Goal: Find specific page/section: Find specific page/section

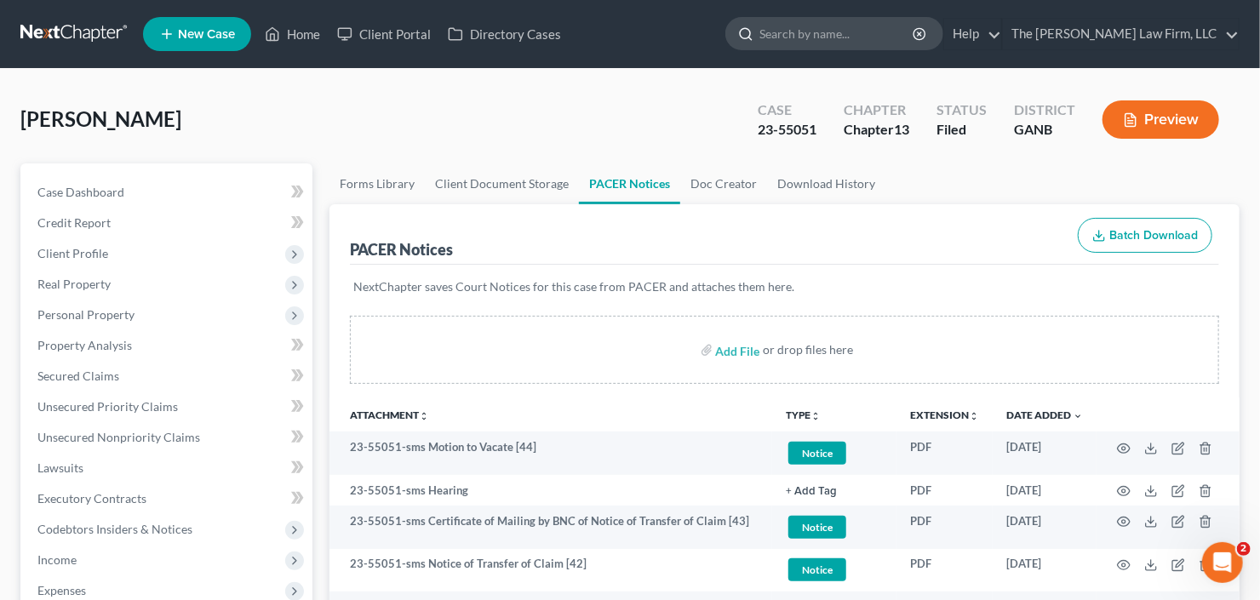
click at [843, 38] on input "search" at bounding box center [838, 34] width 156 height 32
type input "shaconna"
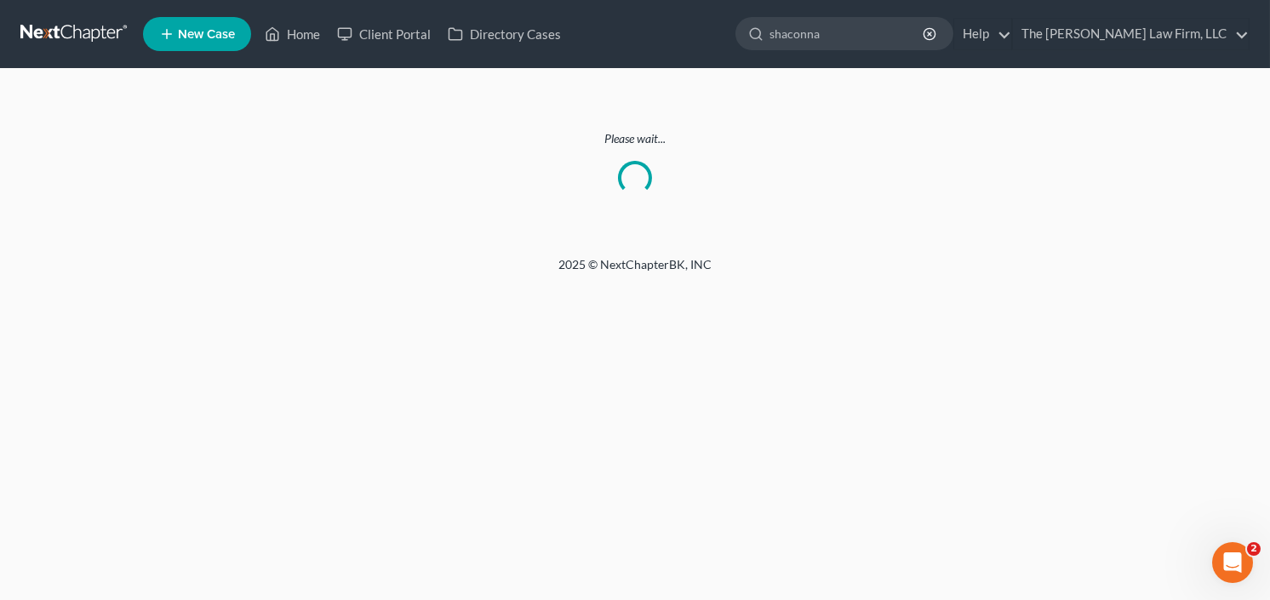
click at [60, 31] on link at bounding box center [74, 34] width 109 height 31
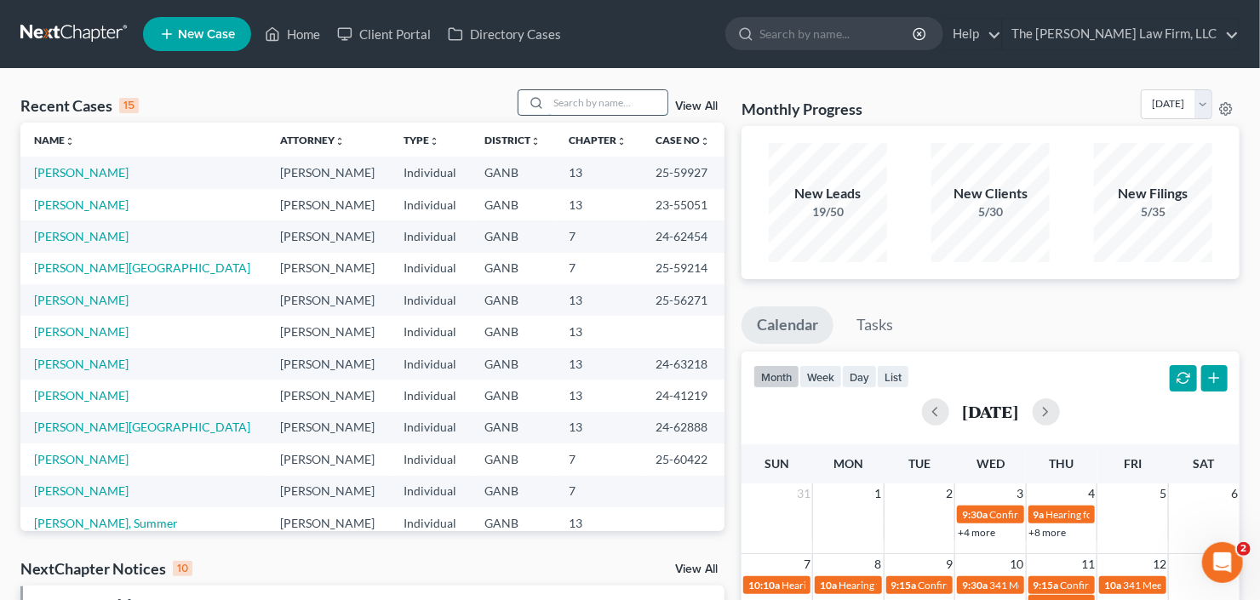
click at [577, 105] on input "search" at bounding box center [607, 102] width 119 height 25
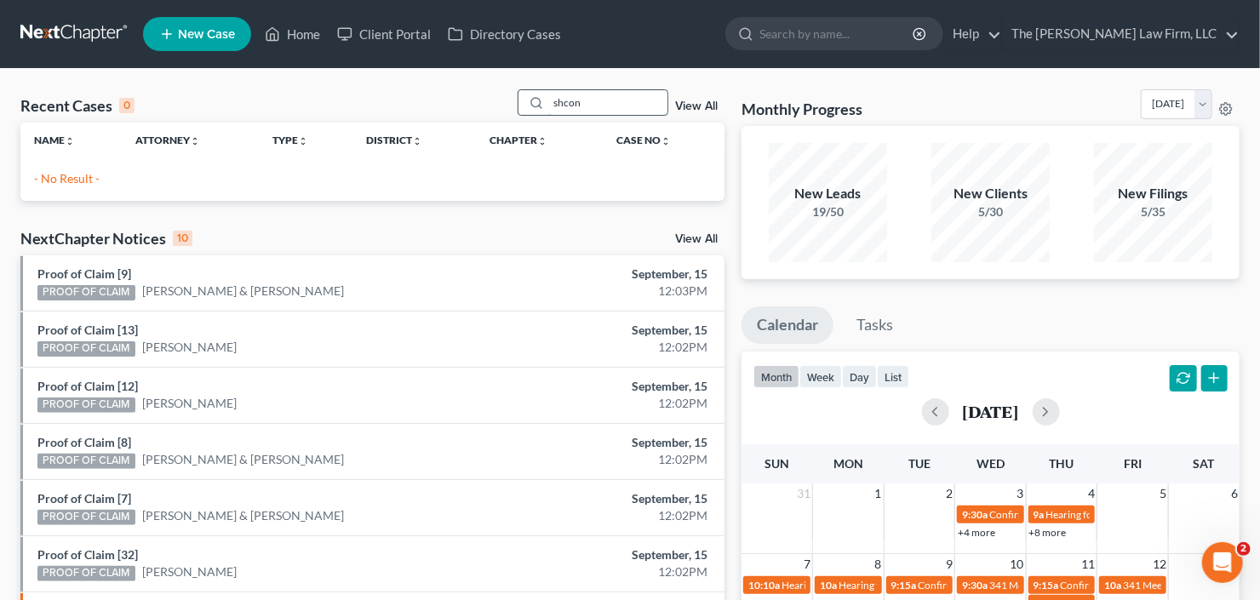
drag, startPoint x: 565, startPoint y: 104, endPoint x: 617, endPoint y: 105, distance: 52.0
click at [617, 105] on input "shcon" at bounding box center [607, 102] width 119 height 25
type input "shacon"
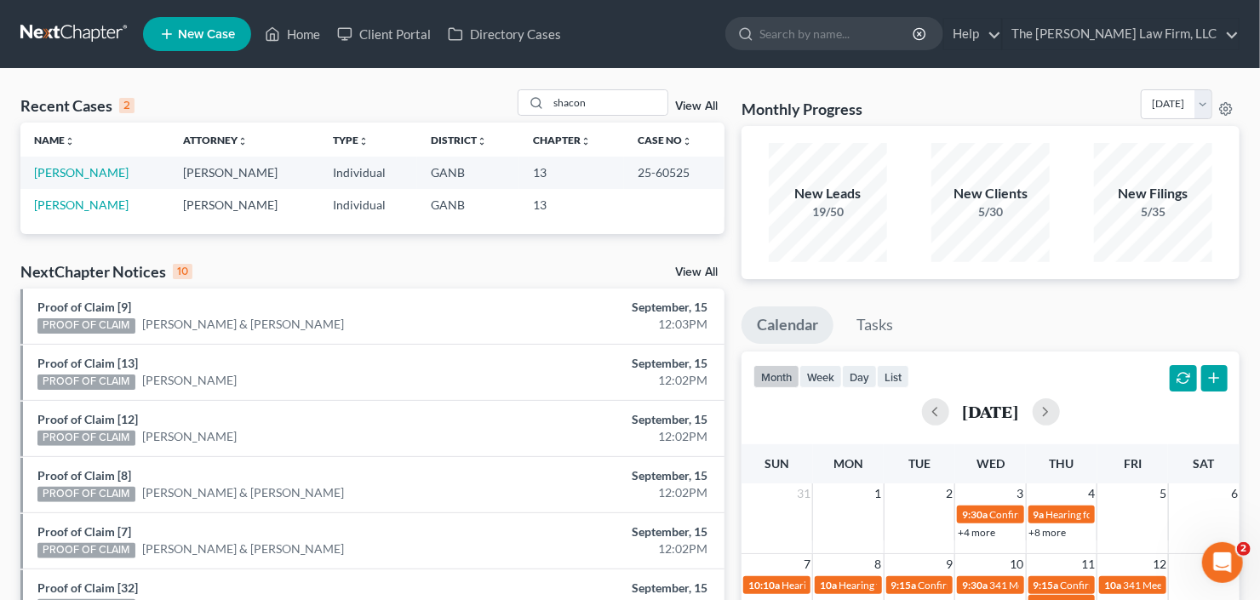
click at [60, 180] on td "[PERSON_NAME]" at bounding box center [94, 173] width 149 height 32
click at [71, 173] on link "[PERSON_NAME]" at bounding box center [81, 172] width 95 height 14
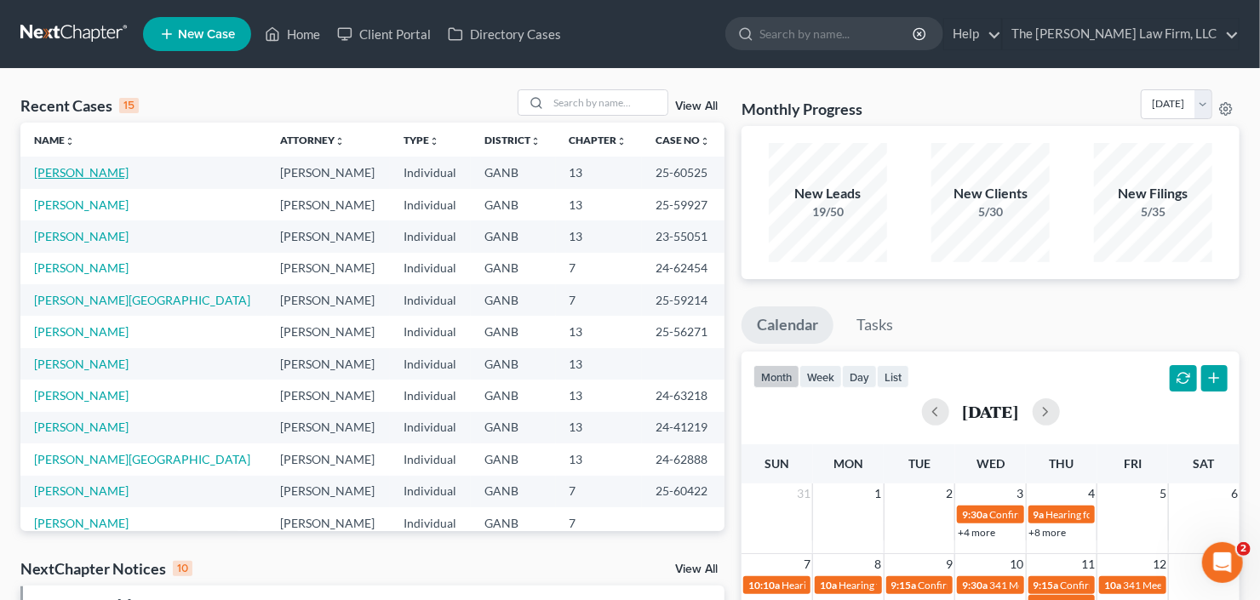
click at [85, 173] on link "[PERSON_NAME]" at bounding box center [81, 172] width 95 height 14
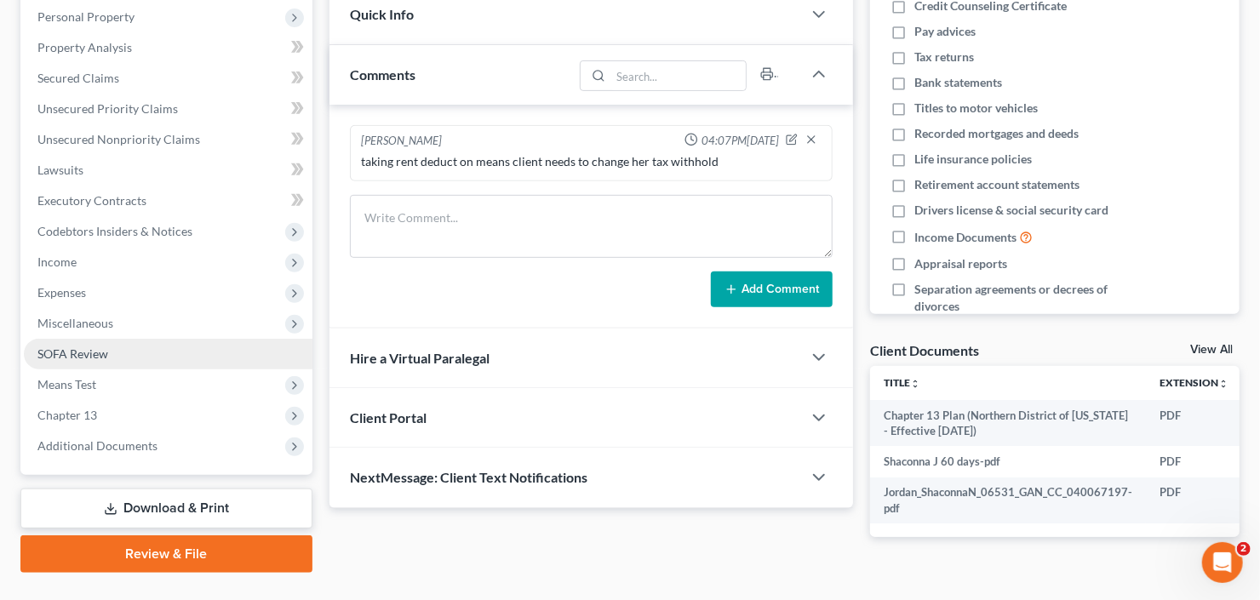
scroll to position [267, 0]
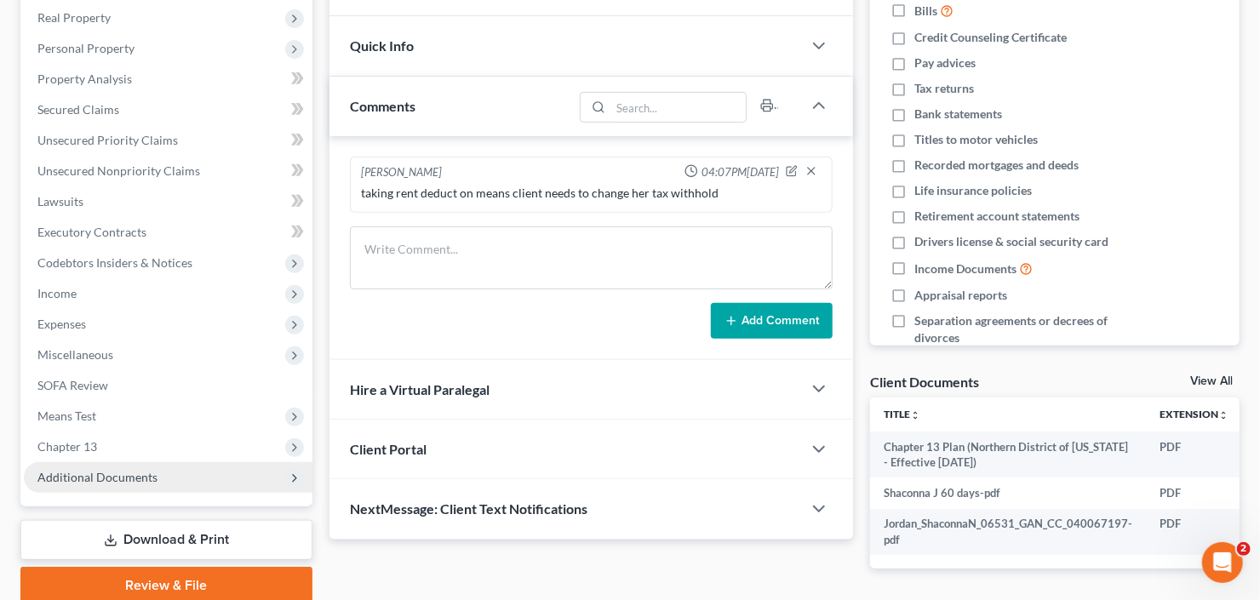
click at [113, 476] on span "Additional Documents" at bounding box center [97, 477] width 120 height 14
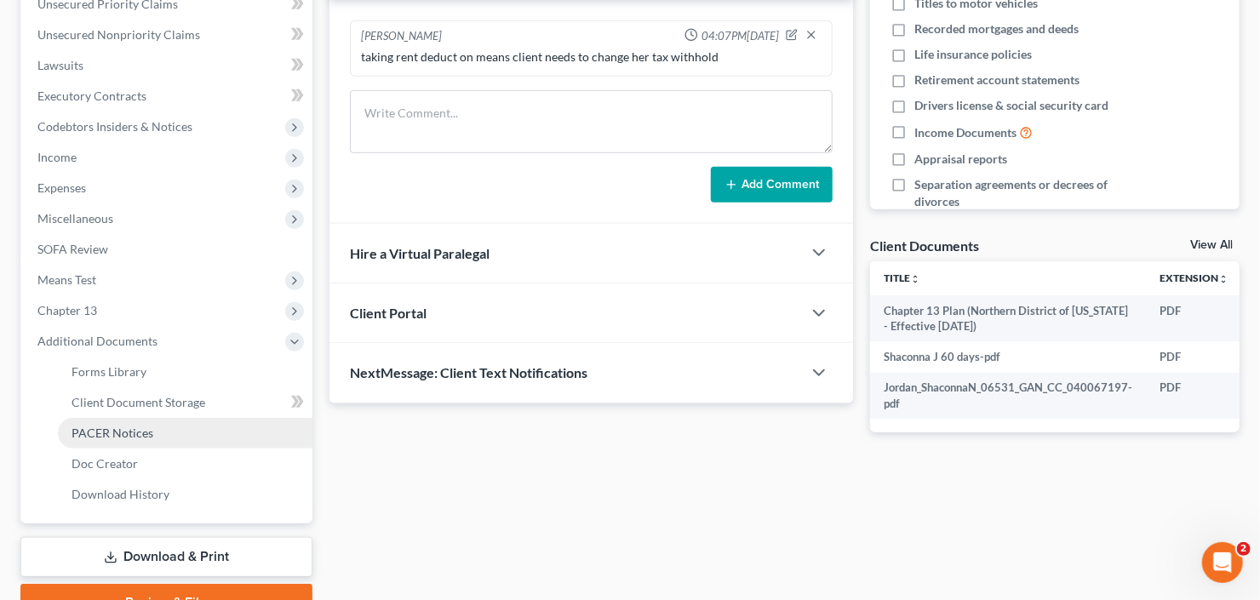
click at [133, 426] on span "PACER Notices" at bounding box center [113, 433] width 82 height 14
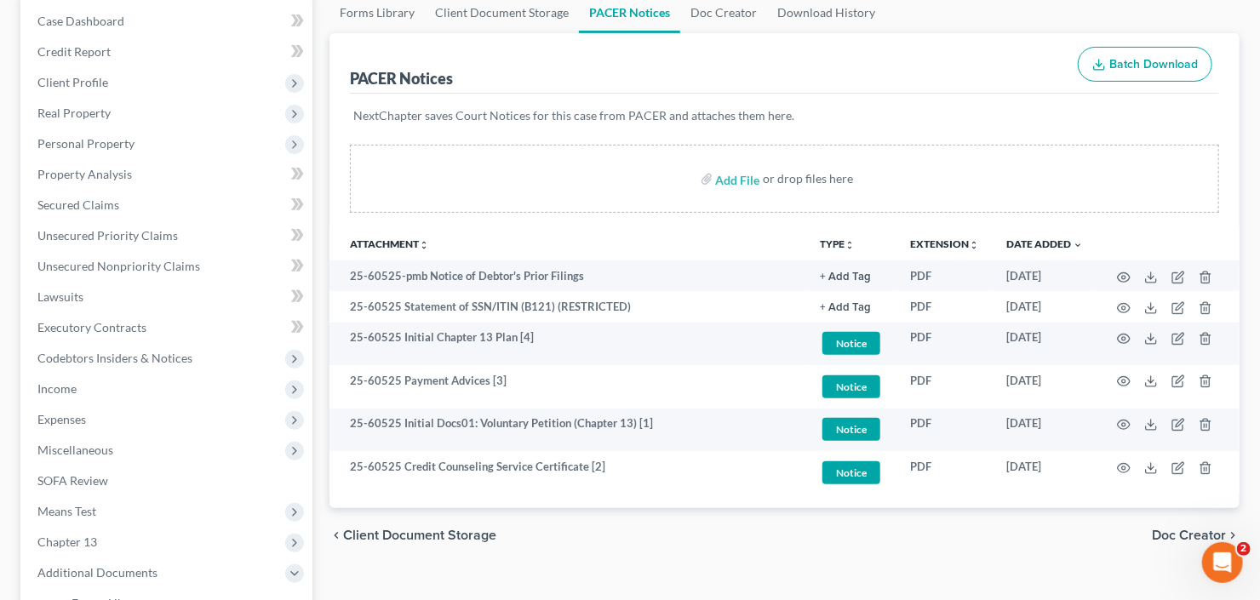
scroll to position [204, 0]
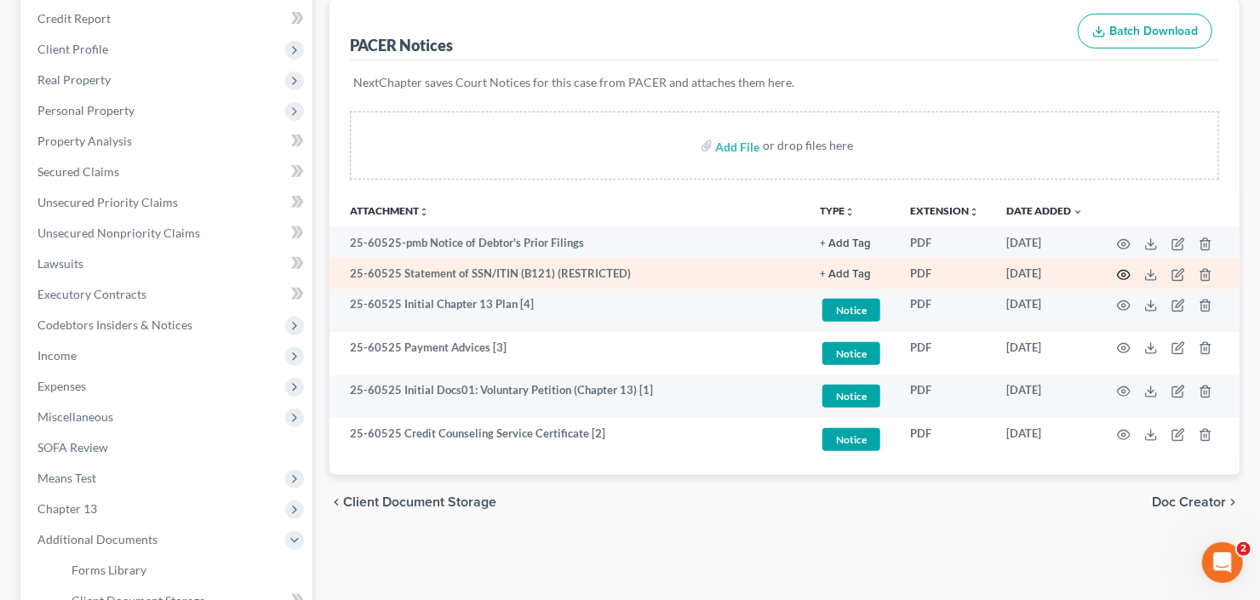
click at [1125, 273] on circle "button" at bounding box center [1123, 274] width 3 height 3
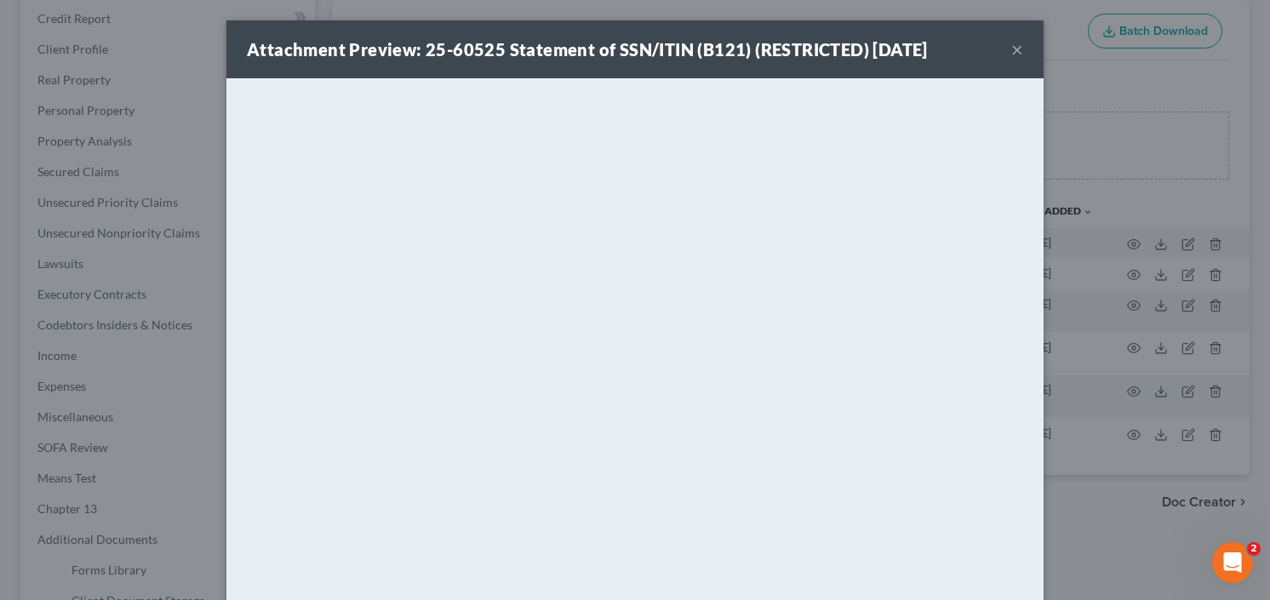
click at [1012, 49] on button "×" at bounding box center [1018, 49] width 12 height 20
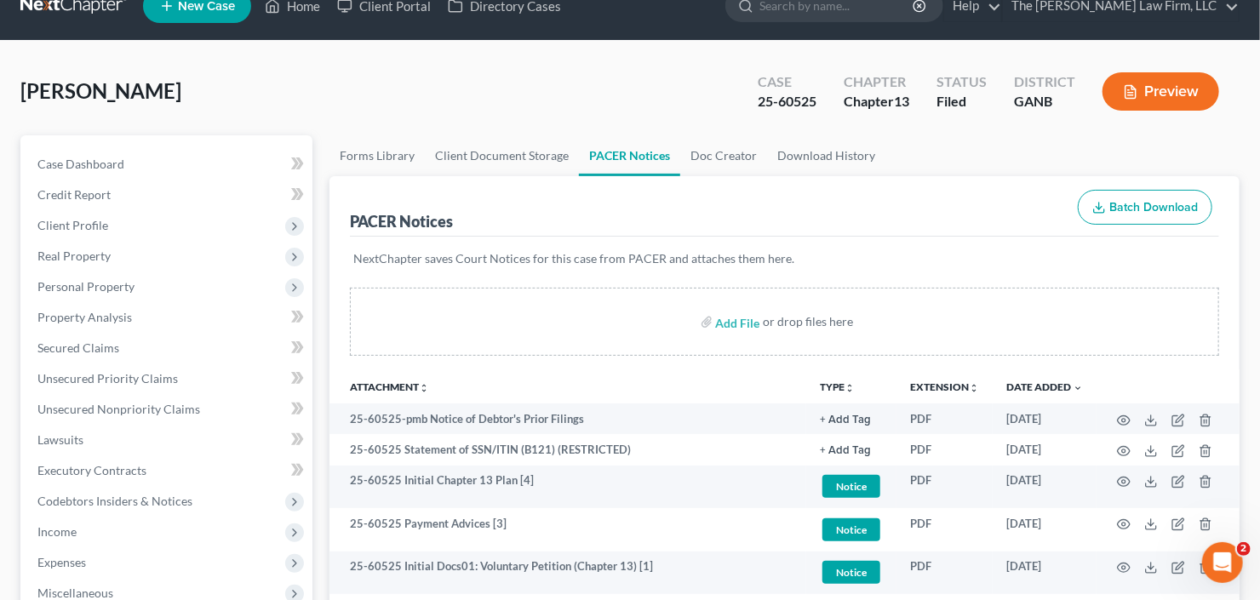
scroll to position [0, 0]
